Goal: Information Seeking & Learning: Learn about a topic

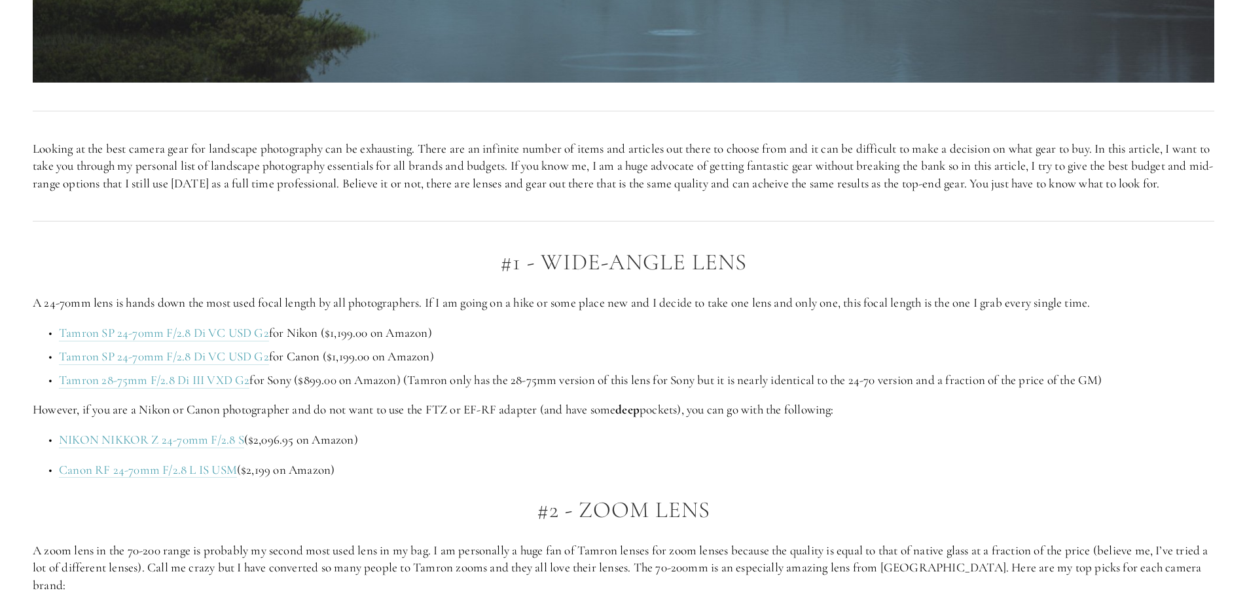
scroll to position [851, 0]
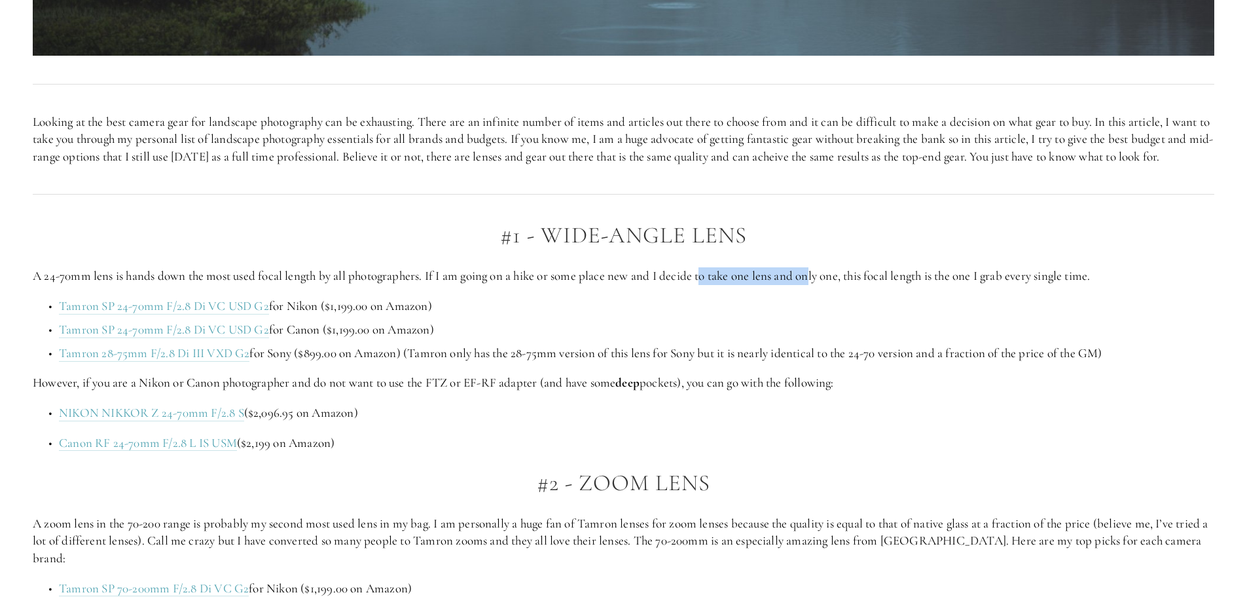
drag, startPoint x: 707, startPoint y: 293, endPoint x: 817, endPoint y: 296, distance: 109.4
click at [817, 285] on p "A 24-70mm lens is hands down the most used focal length by all photographers. I…" at bounding box center [624, 276] width 1182 height 18
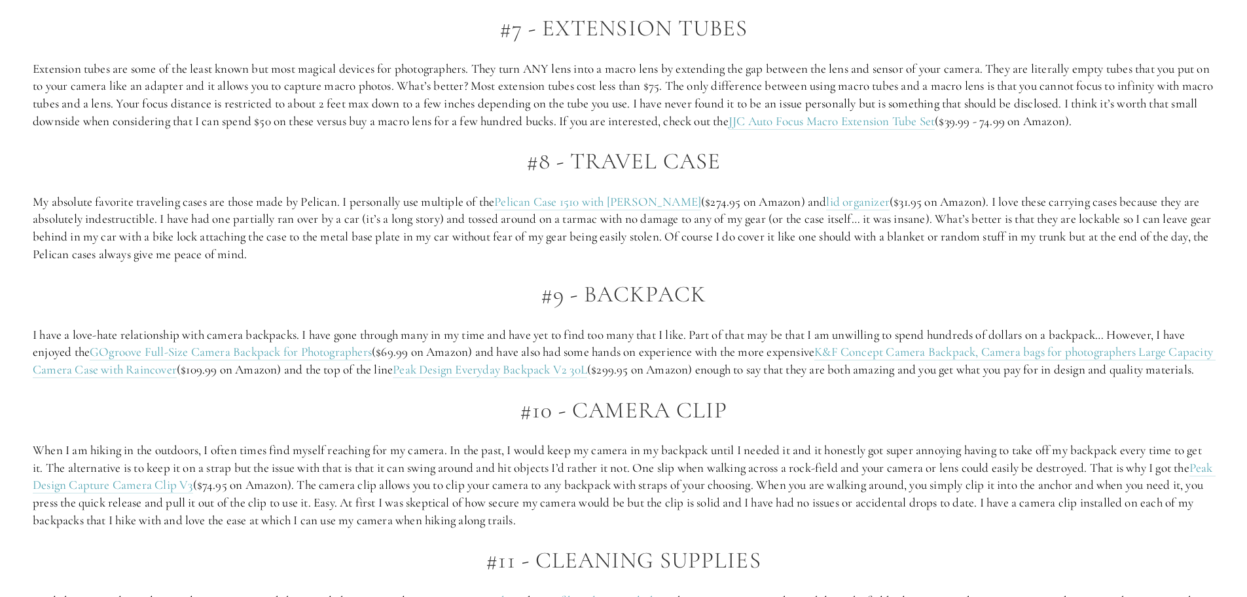
scroll to position [3012, 0]
click at [693, 336] on p "I have a love-hate relationship with camera backpacks. I have gone through many…" at bounding box center [624, 351] width 1182 height 52
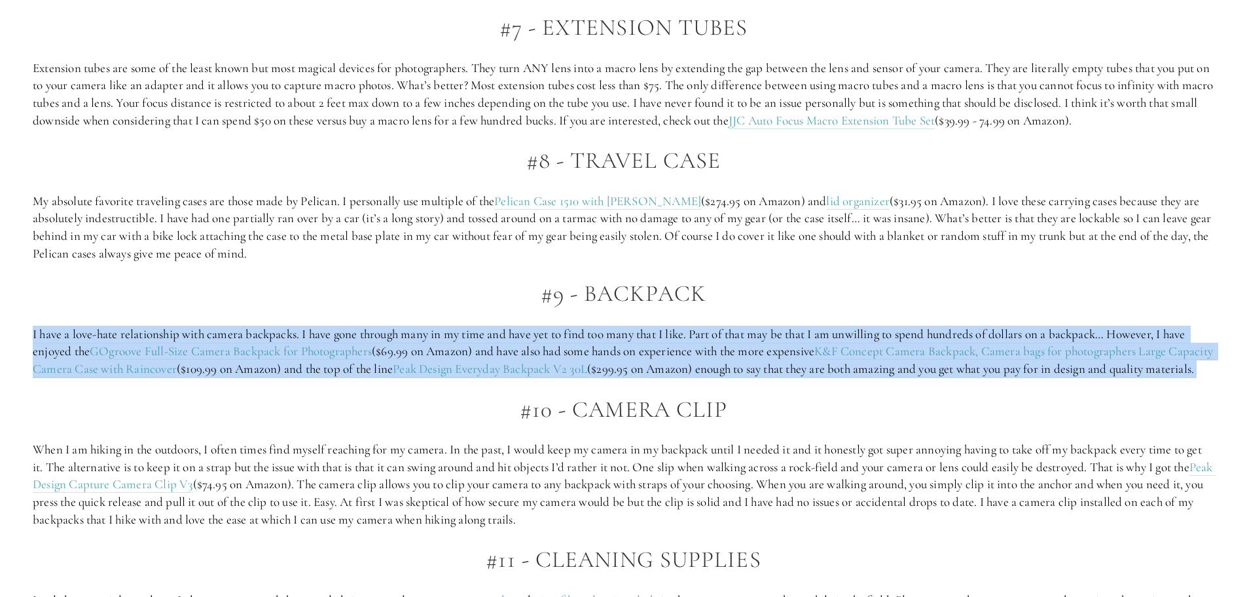
click at [693, 336] on p "I have a love-hate relationship with camera backpacks. I have gone through many…" at bounding box center [624, 351] width 1182 height 52
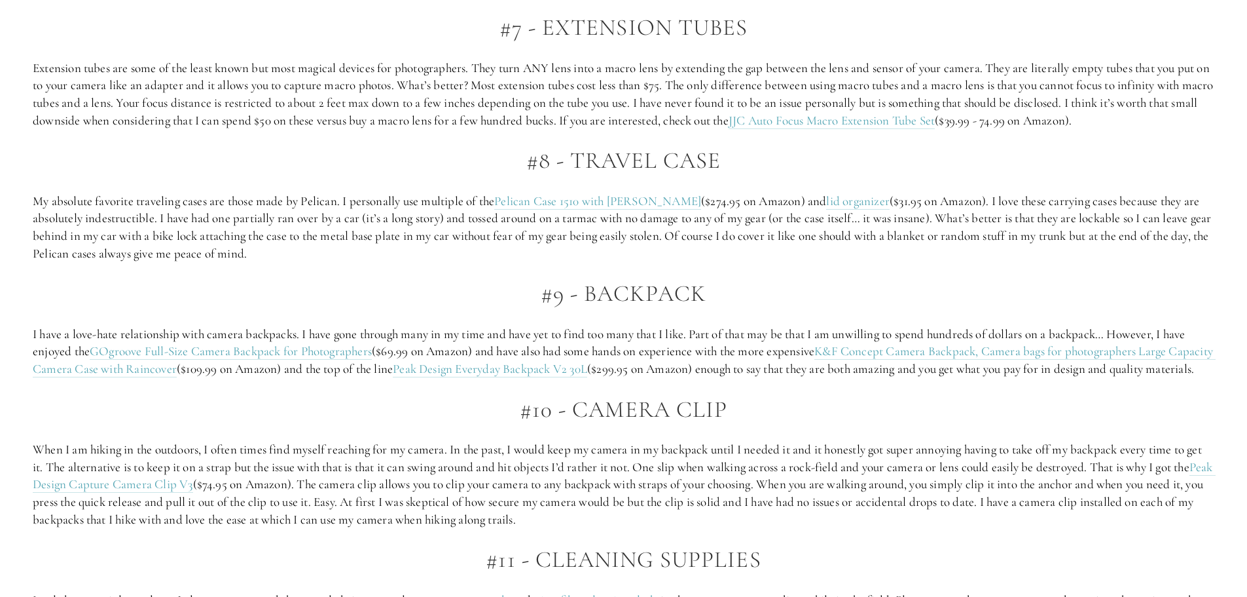
click at [380, 422] on h2 "#10 - Camera clip" at bounding box center [624, 410] width 1182 height 26
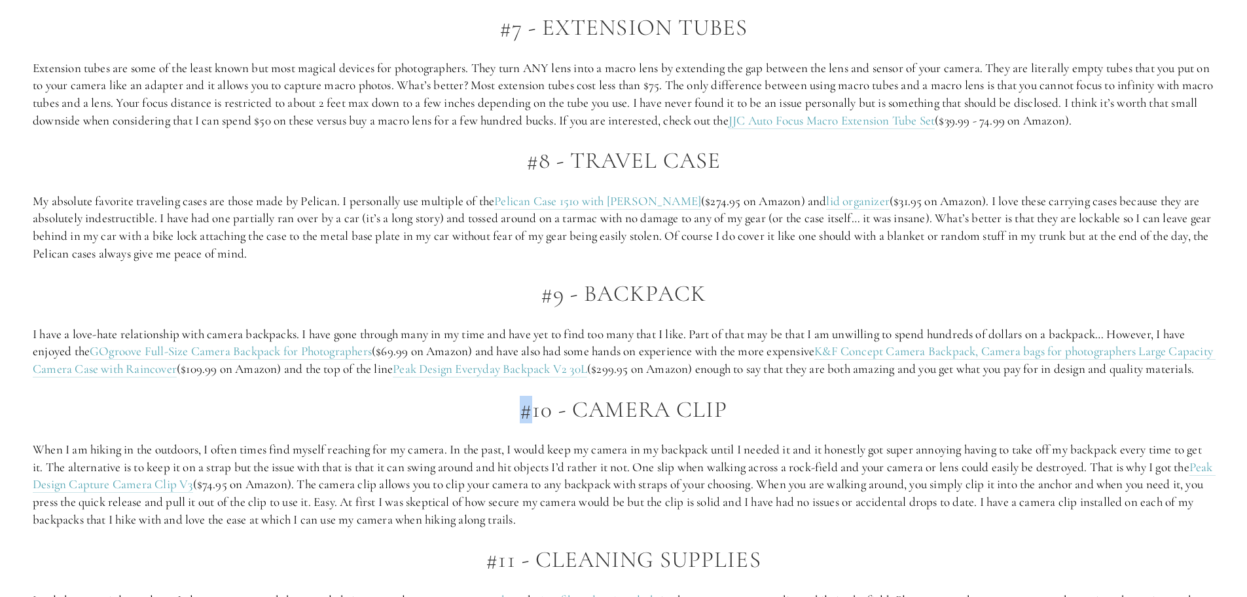
click at [380, 422] on h2 "#10 - Camera clip" at bounding box center [624, 410] width 1182 height 26
click at [287, 418] on h2 "#10 - Camera clip" at bounding box center [624, 410] width 1182 height 26
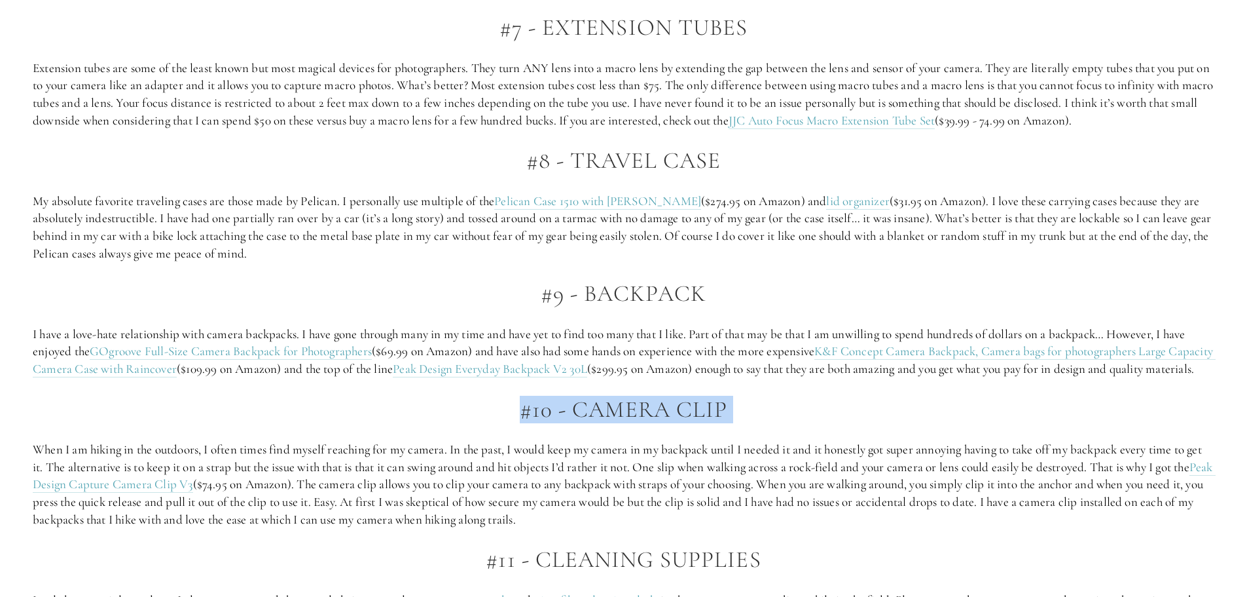
click at [270, 422] on h2 "#10 - Camera clip" at bounding box center [624, 410] width 1182 height 26
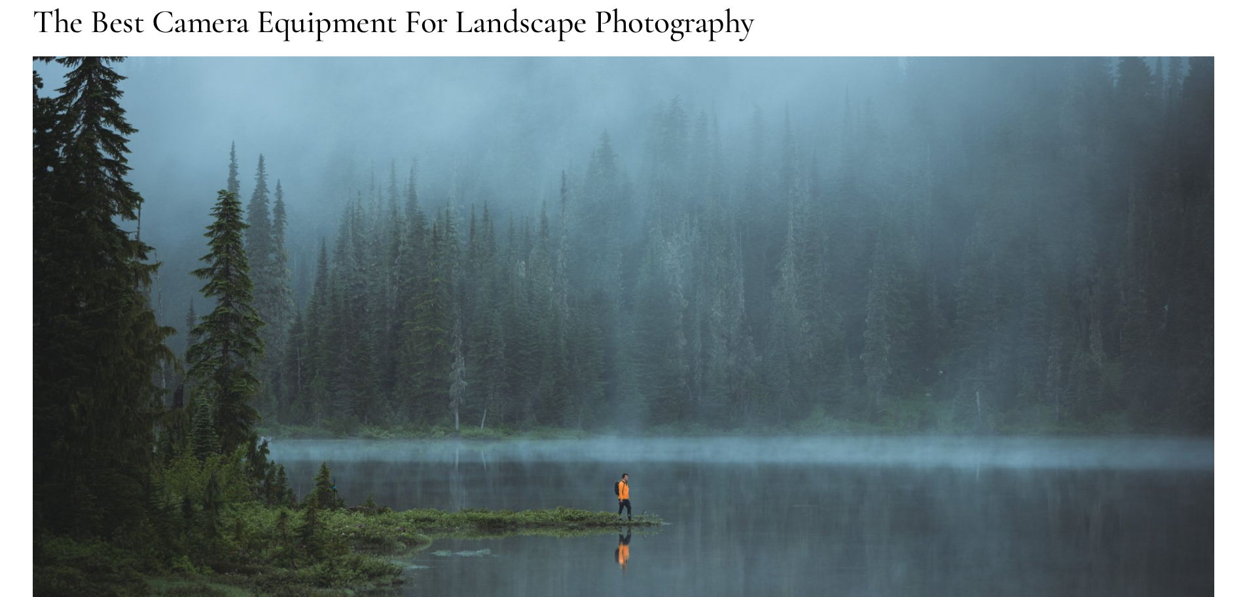
scroll to position [0, 0]
